Goal: Information Seeking & Learning: Learn about a topic

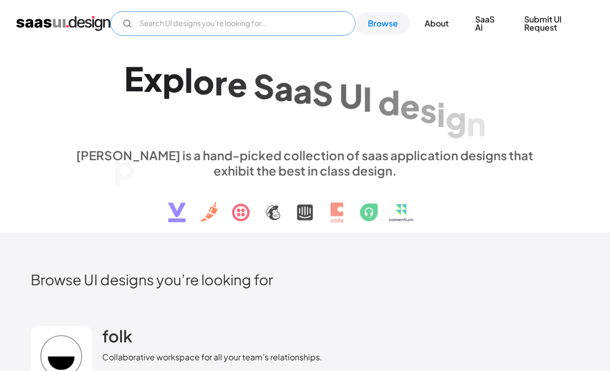
click at [138, 18] on input "Email Form" at bounding box center [232, 23] width 245 height 25
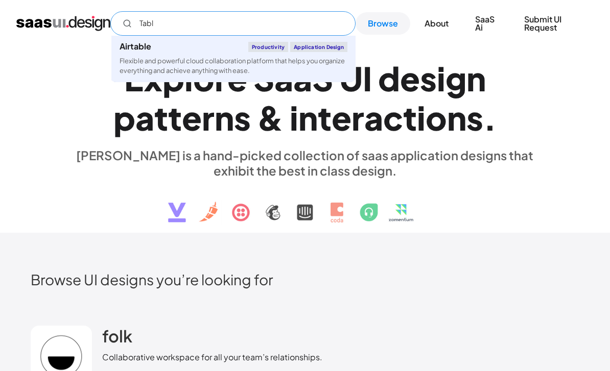
type input "Table"
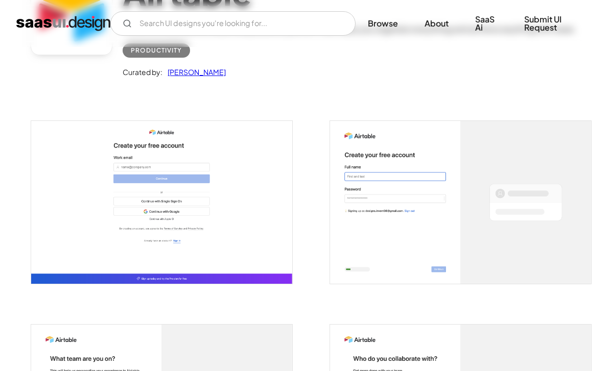
scroll to position [118, 0]
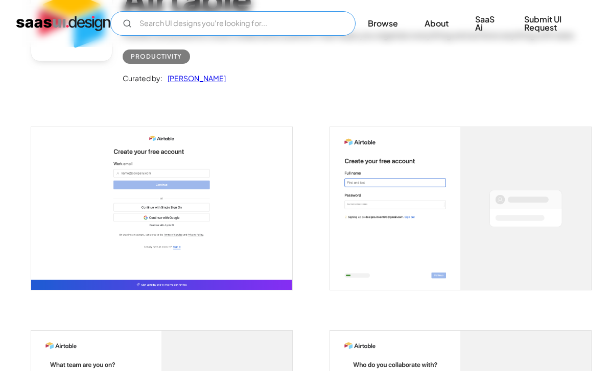
click at [157, 27] on input "Email Form" at bounding box center [232, 23] width 245 height 25
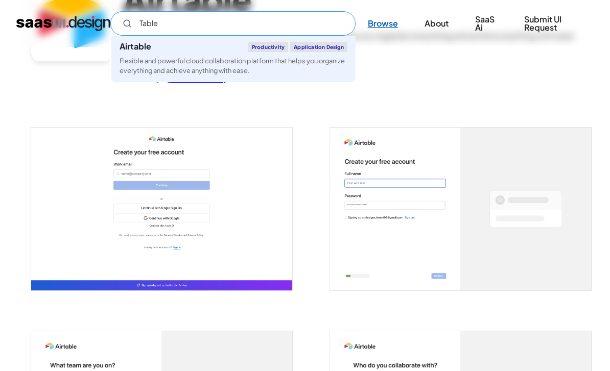
type input "Table"
click at [380, 26] on link "Browse" at bounding box center [383, 23] width 55 height 22
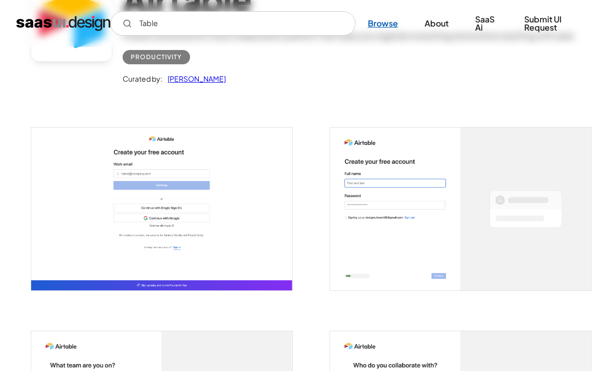
scroll to position [119, 0]
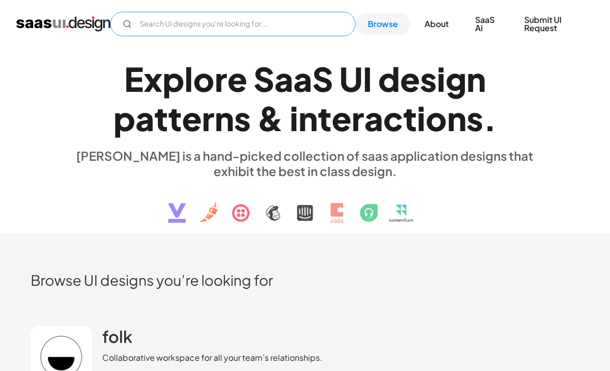
click at [145, 25] on input "Email Form" at bounding box center [232, 23] width 245 height 25
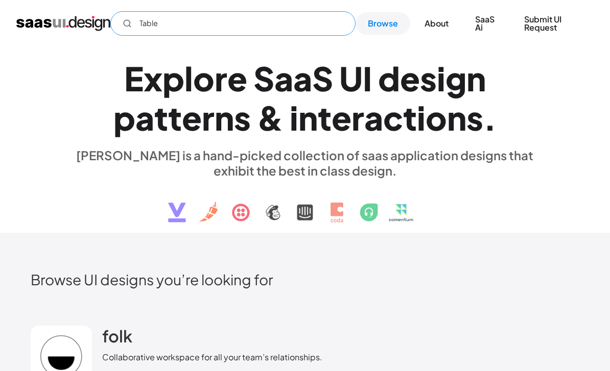
click at [182, 27] on input "Table" at bounding box center [232, 23] width 245 height 25
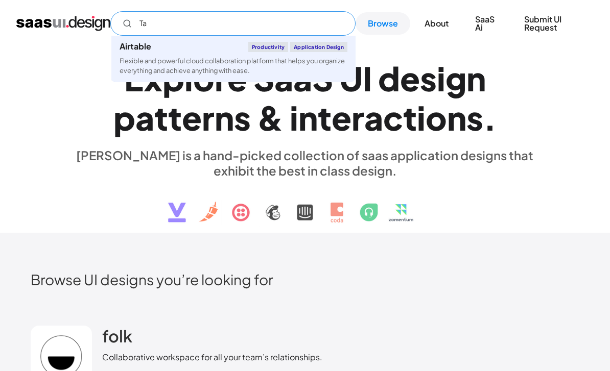
type input "T"
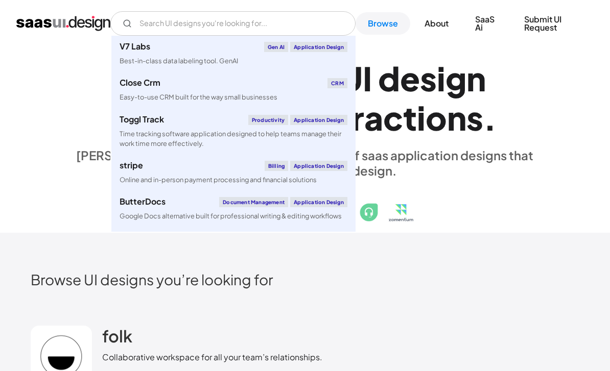
click at [572, 118] on div "E x p l o r e S a a S U I d e s i g n p a t t e r n s & i n t e r a c t i o n s…" at bounding box center [304, 140] width 579 height 183
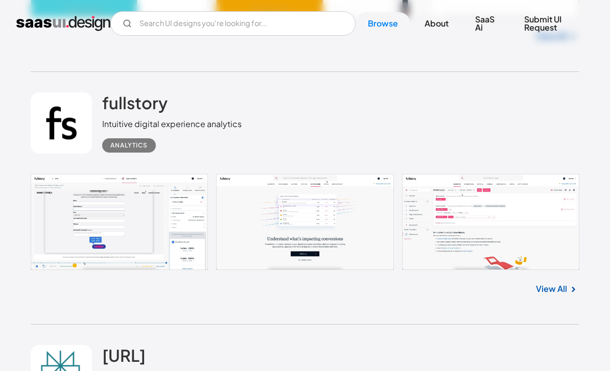
scroll to position [1548, 0]
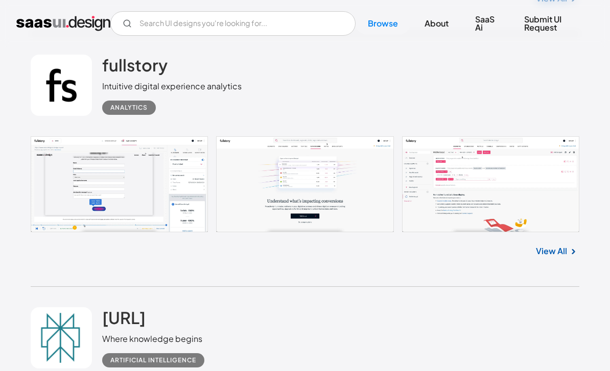
click at [59, 115] on link at bounding box center [61, 85] width 61 height 61
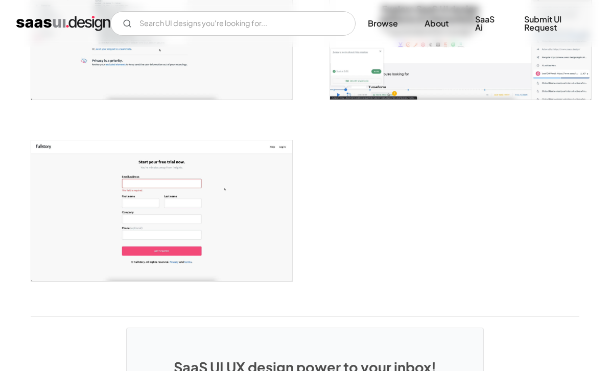
scroll to position [1749, 0]
